Goal: Task Accomplishment & Management: Complete application form

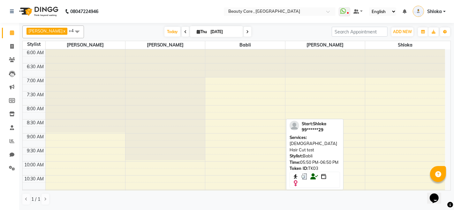
scroll to position [262, 0]
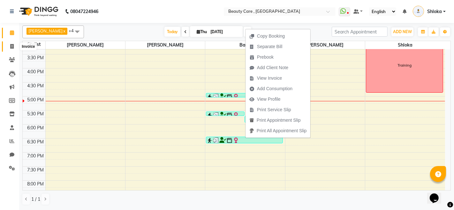
click at [13, 49] on span at bounding box center [11, 46] width 11 height 7
select select "service"
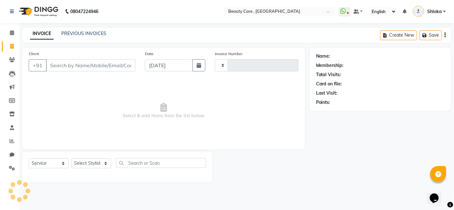
type input "2777"
select select "5646"
click at [98, 68] on input "Client" at bounding box center [90, 65] width 89 height 12
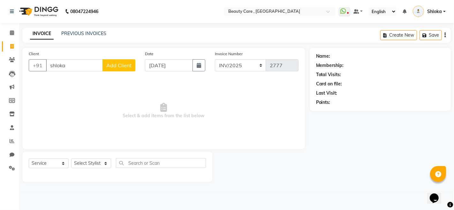
type input "shloka"
click at [116, 67] on span "Add Client" at bounding box center [118, 65] width 25 height 6
select select "22"
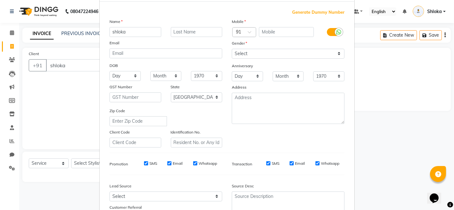
scroll to position [28, 0]
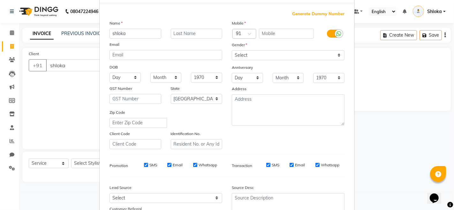
click at [370, 141] on ngb-modal-window "Add Client Generate Dummy Number Name shloka Email DOB Day 01 02 03 04 05 06 07…" at bounding box center [227, 105] width 454 height 210
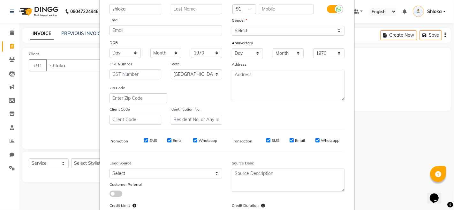
scroll to position [108, 0]
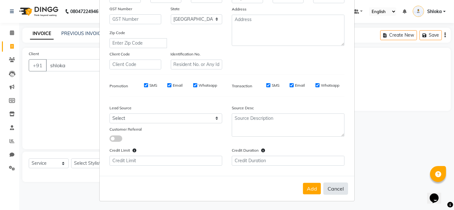
click at [332, 192] on button "Cancel" at bounding box center [335, 189] width 25 height 12
select select
select select "null"
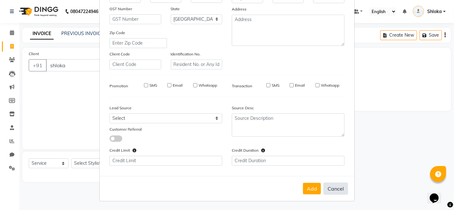
select select
checkbox input "false"
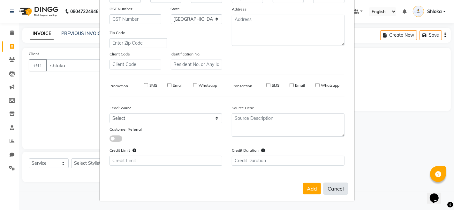
checkbox input "false"
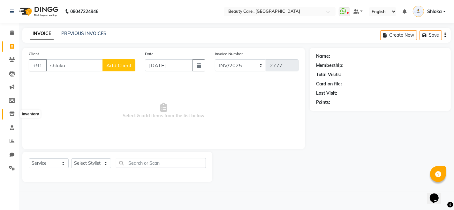
click at [12, 115] on icon at bounding box center [11, 114] width 5 height 5
click at [12, 116] on icon at bounding box center [11, 114] width 5 height 5
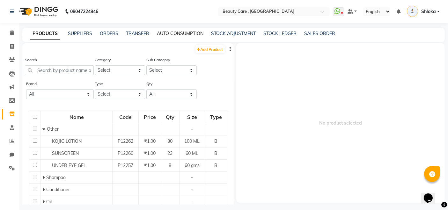
click at [183, 33] on link "AUTO CONSUMPTION" at bounding box center [180, 34] width 47 height 6
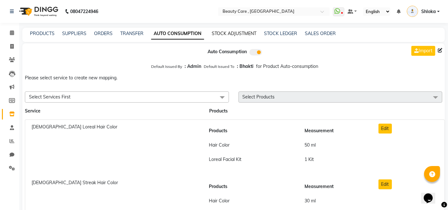
click at [236, 33] on link "STOCK ADJUSTMENT" at bounding box center [234, 34] width 45 height 6
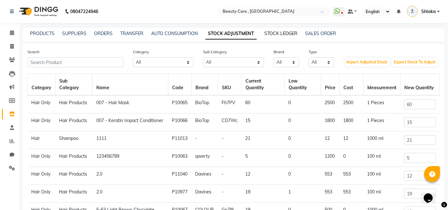
click at [275, 35] on link "STOCK LEDGER" at bounding box center [281, 34] width 33 height 6
select select "all"
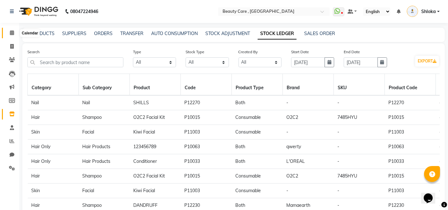
click at [14, 33] on span at bounding box center [11, 32] width 11 height 7
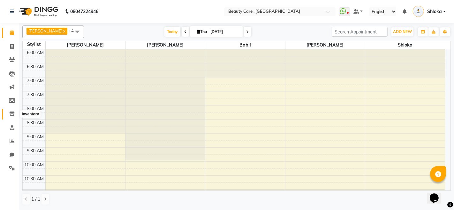
click at [11, 114] on icon at bounding box center [11, 114] width 5 height 5
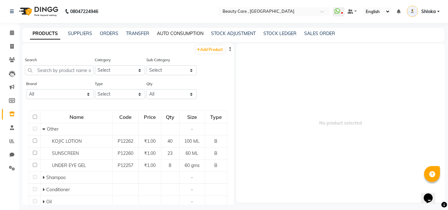
click at [189, 33] on link "AUTO CONSUMPTION" at bounding box center [180, 34] width 47 height 6
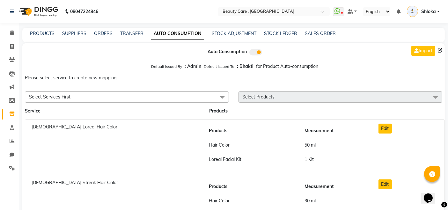
click at [239, 30] on div "PRODUCTS SUPPLIERS ORDERS TRANSFER AUTO CONSUMPTION STOCK ADJUSTMENT STOCK LEDG…" at bounding box center [233, 35] width 423 height 14
click at [238, 35] on link "STOCK ADJUSTMENT" at bounding box center [234, 34] width 45 height 6
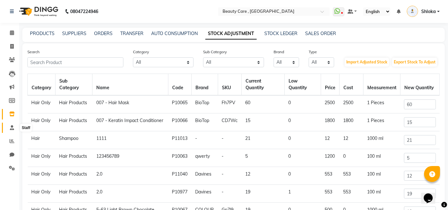
click at [13, 127] on icon at bounding box center [12, 127] width 4 height 5
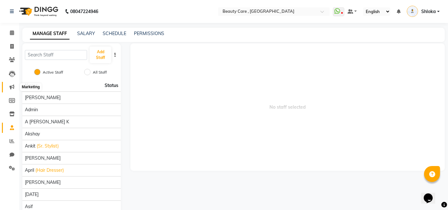
click at [12, 86] on icon at bounding box center [12, 87] width 5 height 5
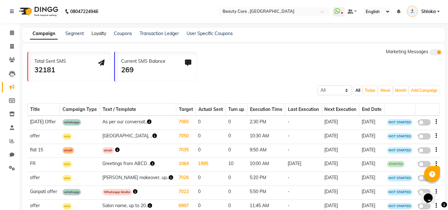
click at [96, 36] on link "Loyalty" at bounding box center [99, 34] width 15 height 6
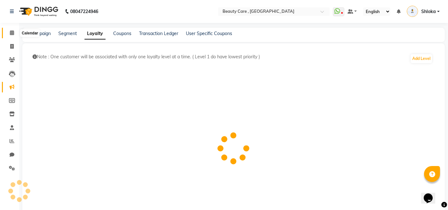
click at [11, 34] on icon at bounding box center [12, 32] width 4 height 5
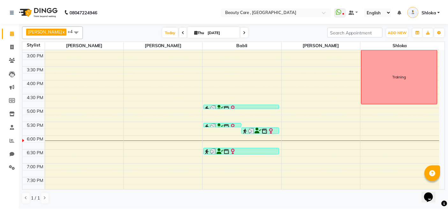
scroll to position [251, 0]
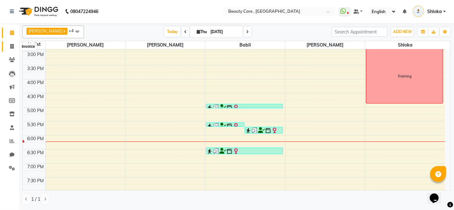
click at [13, 48] on icon at bounding box center [12, 46] width 4 height 5
select select "service"
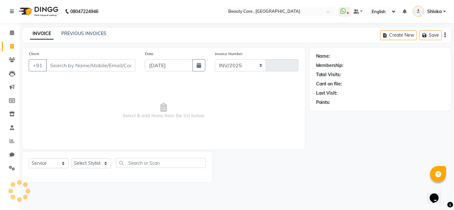
select select "5646"
type input "2777"
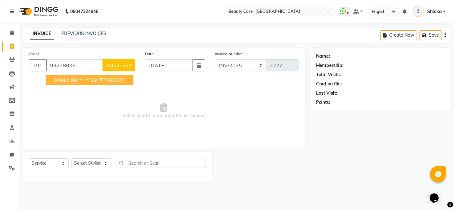
click at [87, 79] on ngb-highlight "99******29" at bounding box center [84, 80] width 26 height 6
type input "99******29"
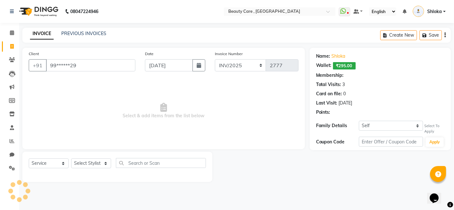
select select "2: Object"
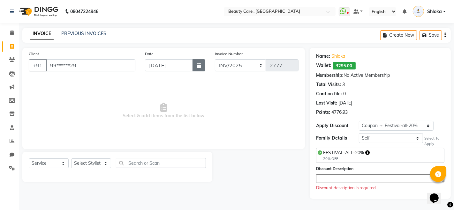
click at [202, 68] on button "button" at bounding box center [198, 65] width 13 height 12
select select "9"
select select "2025"
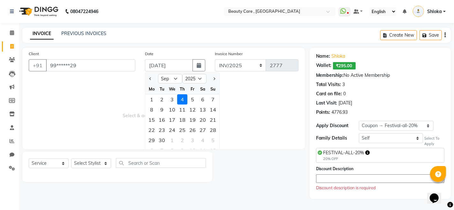
click at [182, 101] on div "4" at bounding box center [182, 99] width 10 height 10
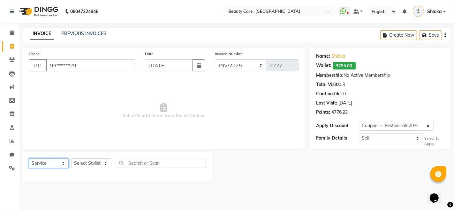
click at [54, 163] on select "Select Service Product Membership Package Voucher Prepaid Gift Card" at bounding box center [49, 164] width 40 height 10
click at [93, 163] on select "Select Stylist Admin A [PERSON_NAME] K Akshay Ankit [PERSON_NAME] April [PERSON…" at bounding box center [91, 164] width 40 height 10
select select "90615"
click at [71, 159] on select "Select Stylist Admin A [PERSON_NAME] K Akshay Ankit [PERSON_NAME] April [PERSON…" at bounding box center [91, 164] width 40 height 10
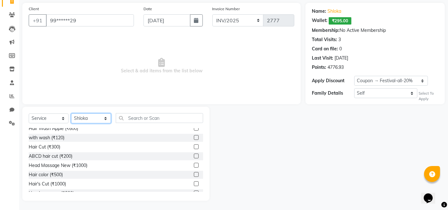
scroll to position [138, 0]
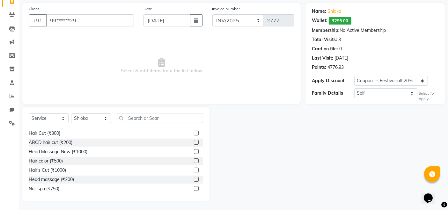
click at [194, 140] on label at bounding box center [196, 142] width 5 height 5
click at [194, 141] on input "checkbox" at bounding box center [196, 143] width 4 height 4
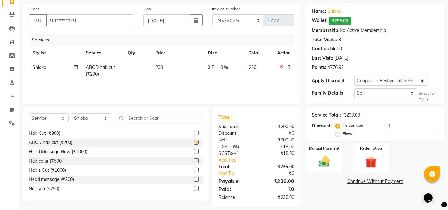
checkbox input "false"
click at [194, 151] on label at bounding box center [196, 151] width 5 height 5
click at [194, 151] on input "checkbox" at bounding box center [196, 152] width 4 height 4
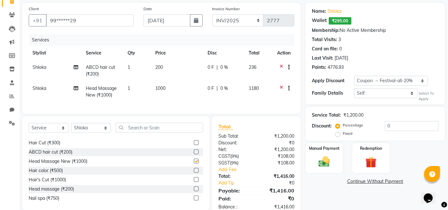
checkbox input "false"
click at [194, 173] on label at bounding box center [196, 170] width 5 height 5
click at [194, 173] on input "checkbox" at bounding box center [196, 171] width 4 height 4
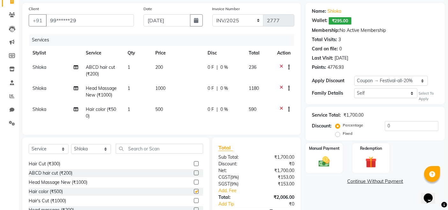
checkbox input "false"
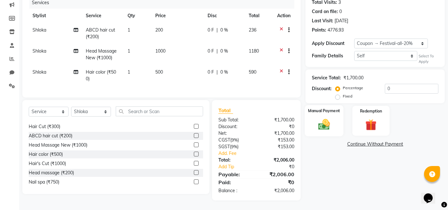
click at [329, 118] on img at bounding box center [324, 124] width 19 height 13
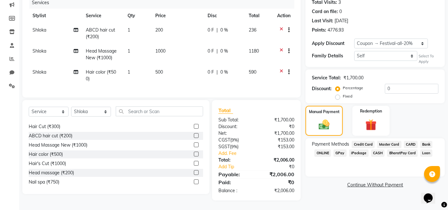
click at [343, 150] on span "GPay" at bounding box center [340, 153] width 13 height 7
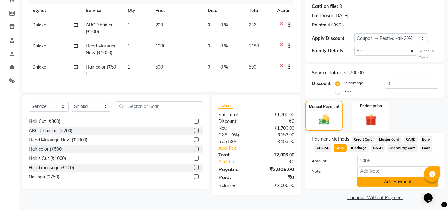
click at [373, 184] on button "Add Payment" at bounding box center [398, 182] width 81 height 10
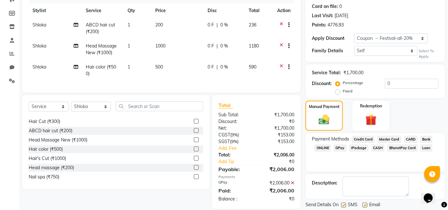
scroll to position [132, 0]
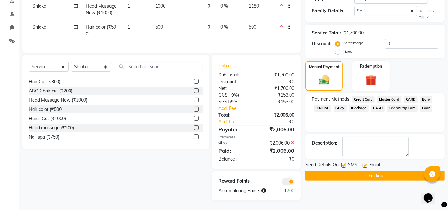
click at [364, 163] on label at bounding box center [365, 165] width 5 height 5
click at [364, 164] on input "checkbox" at bounding box center [365, 166] width 4 height 4
checkbox input "false"
click at [344, 163] on label at bounding box center [343, 165] width 5 height 5
click at [344, 164] on input "checkbox" at bounding box center [343, 166] width 4 height 4
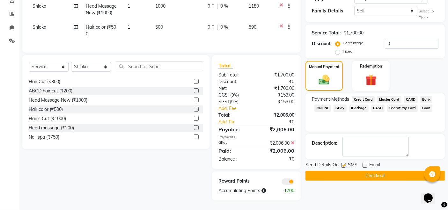
checkbox input "false"
click at [345, 171] on button "Checkout" at bounding box center [375, 176] width 139 height 10
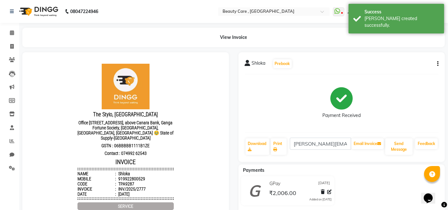
click at [435, 62] on button "button" at bounding box center [437, 64] width 4 height 7
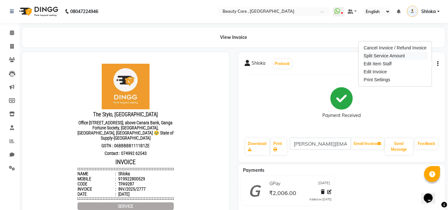
click at [397, 56] on div "Split Service Amount" at bounding box center [395, 56] width 65 height 8
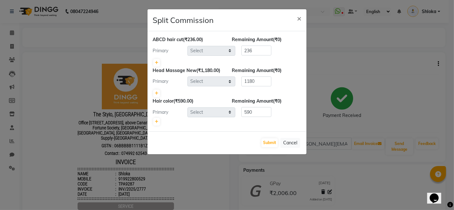
select select "90615"
click at [273, 144] on button "Submit" at bounding box center [269, 143] width 16 height 9
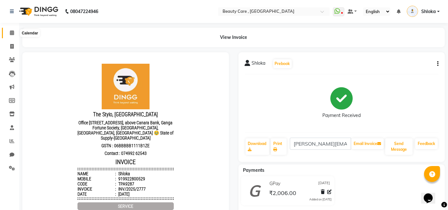
click at [11, 32] on icon at bounding box center [12, 32] width 4 height 5
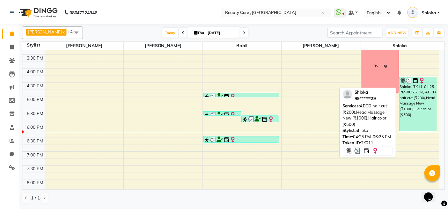
scroll to position [256, 0]
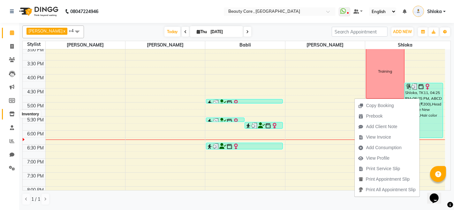
click at [13, 111] on span at bounding box center [11, 114] width 11 height 7
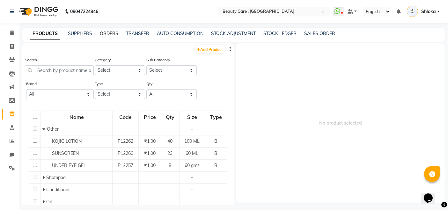
click at [111, 32] on link "ORDERS" at bounding box center [109, 34] width 19 height 6
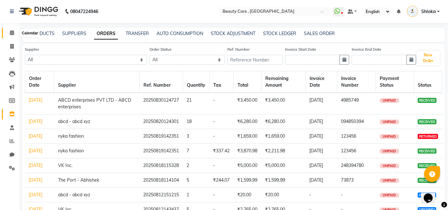
click at [7, 36] on span at bounding box center [11, 32] width 11 height 7
